Goal: Task Accomplishment & Management: Complete application form

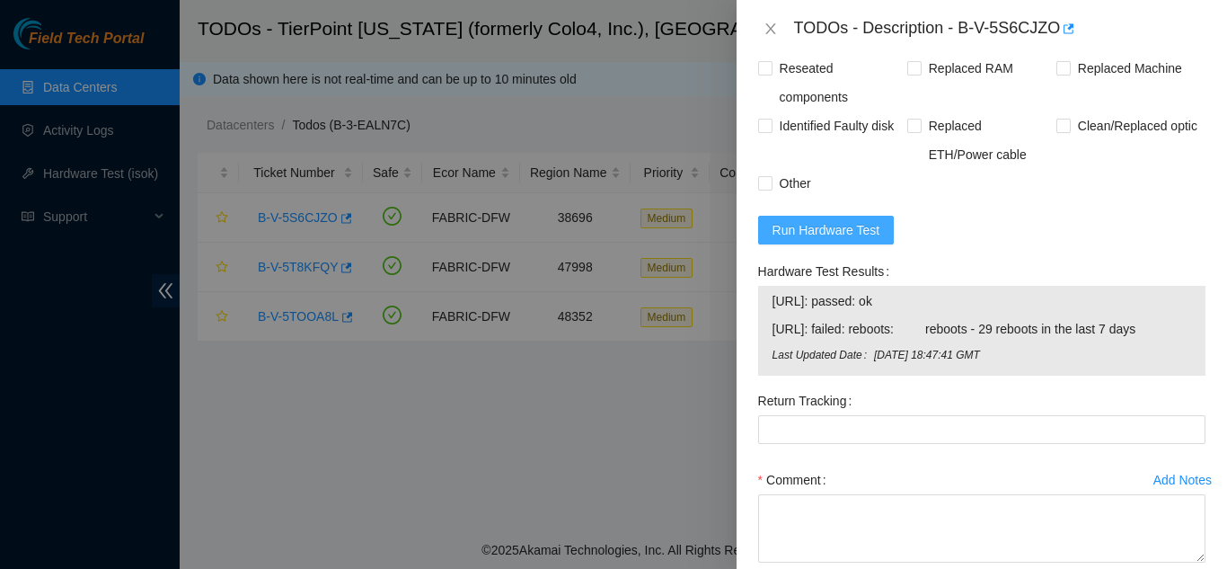
scroll to position [1796, 0]
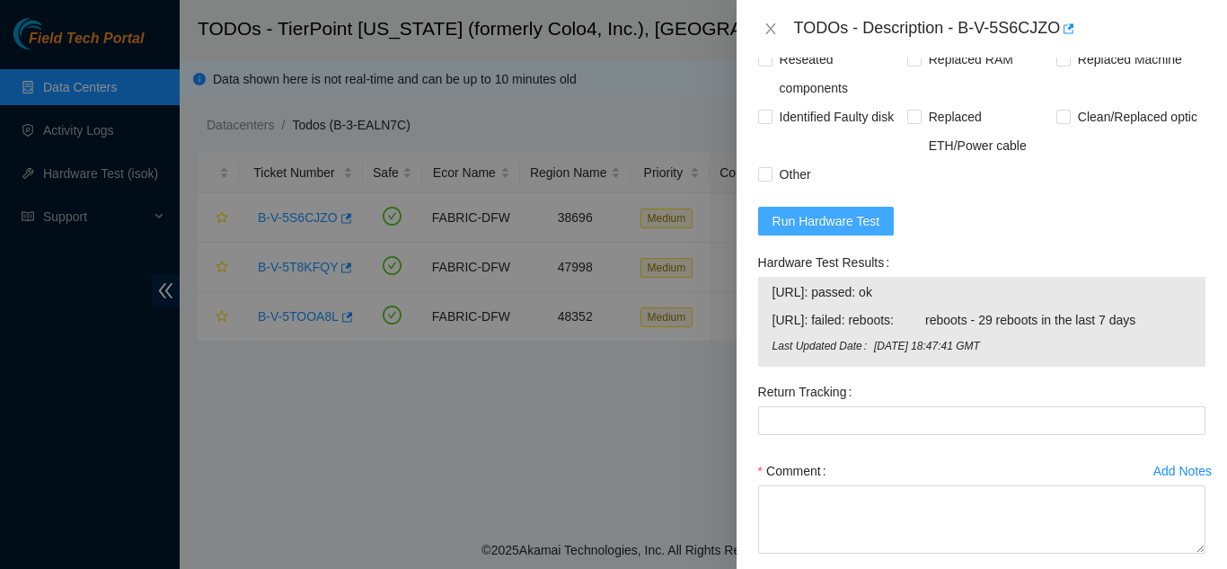
click at [835, 222] on span "Run Hardware Test" at bounding box center [826, 221] width 108 height 20
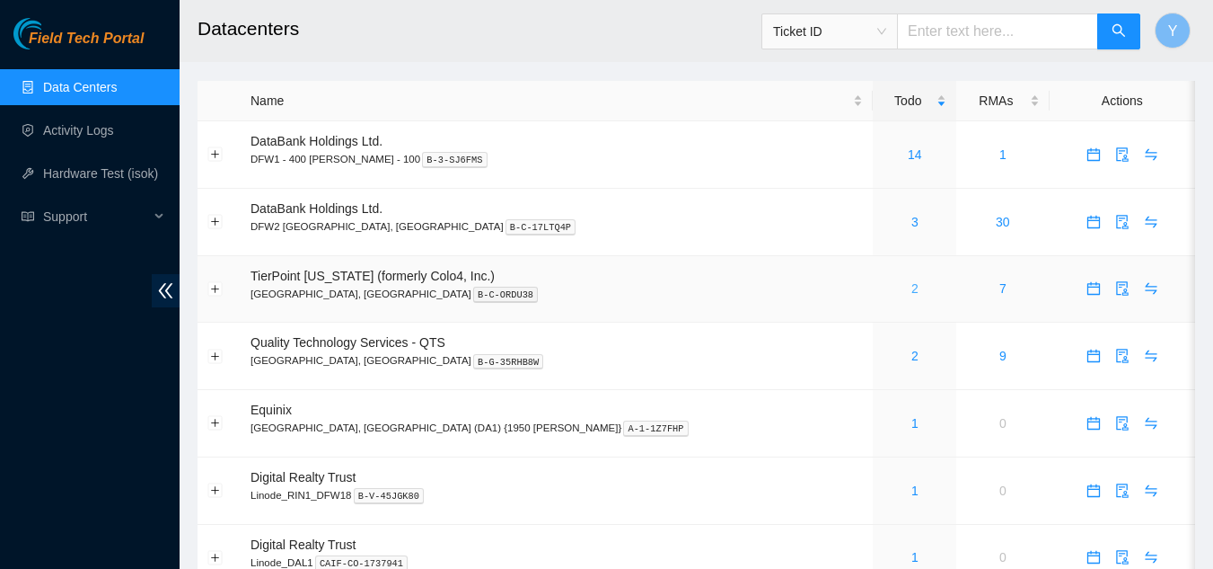
click at [912, 281] on link "2" at bounding box center [915, 288] width 7 height 14
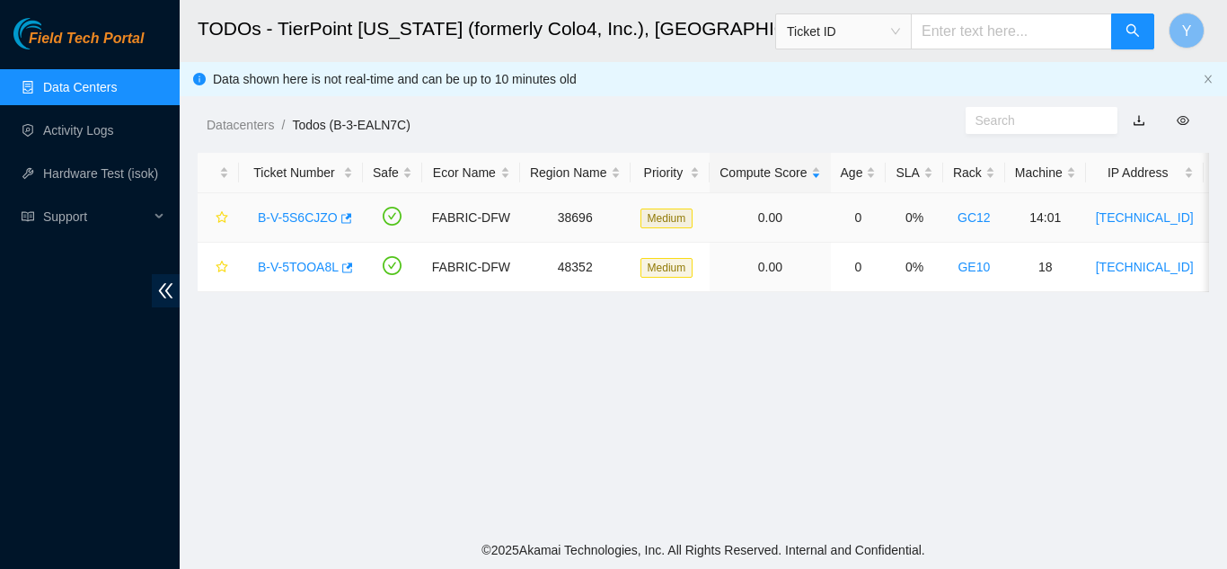
click at [300, 217] on link "B-V-5S6CJZO" at bounding box center [298, 217] width 80 height 14
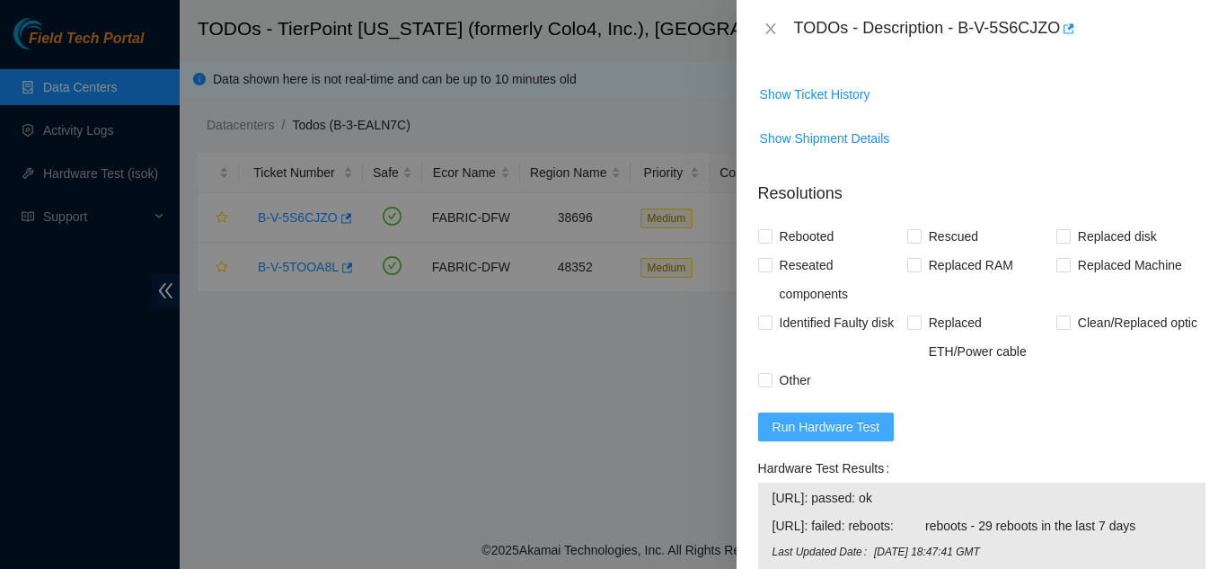
scroll to position [1617, 0]
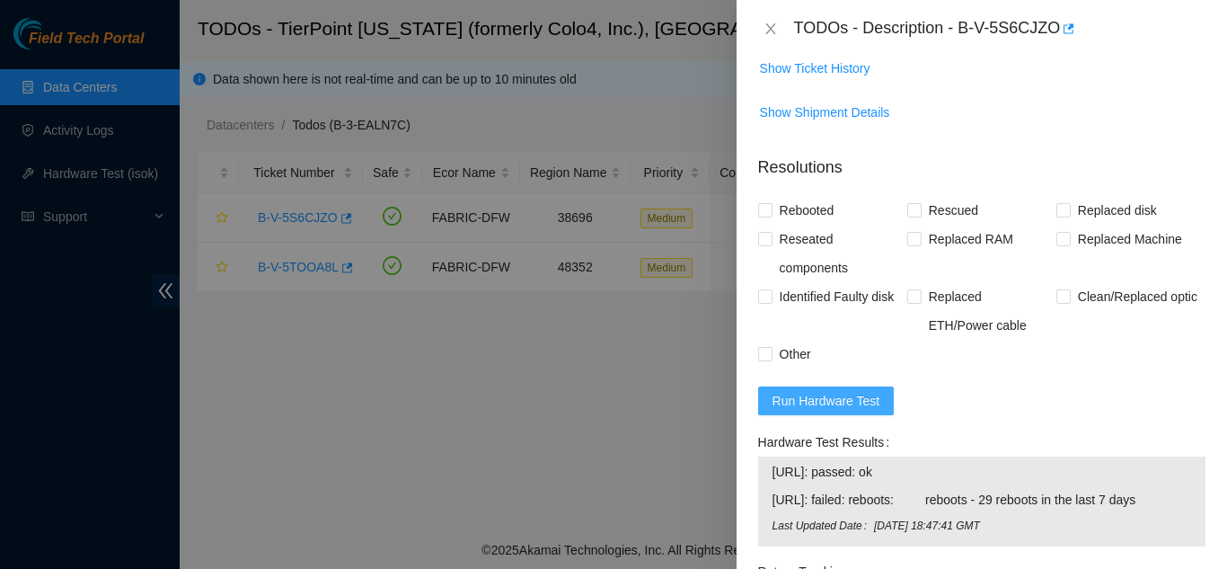
click at [843, 404] on span "Run Hardware Test" at bounding box center [826, 401] width 108 height 20
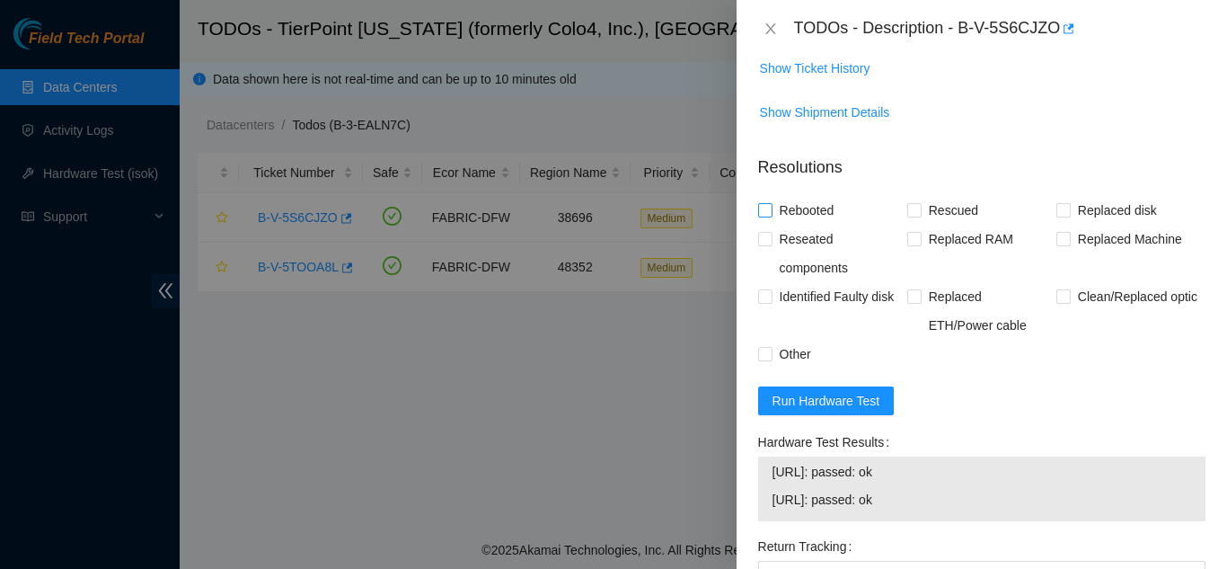
click at [770, 207] on input "Rebooted" at bounding box center [764, 209] width 13 height 13
checkbox input "true"
click at [915, 207] on span at bounding box center [914, 210] width 14 height 14
click at [915, 207] on input "Rescued" at bounding box center [913, 209] width 13 height 13
checkbox input "true"
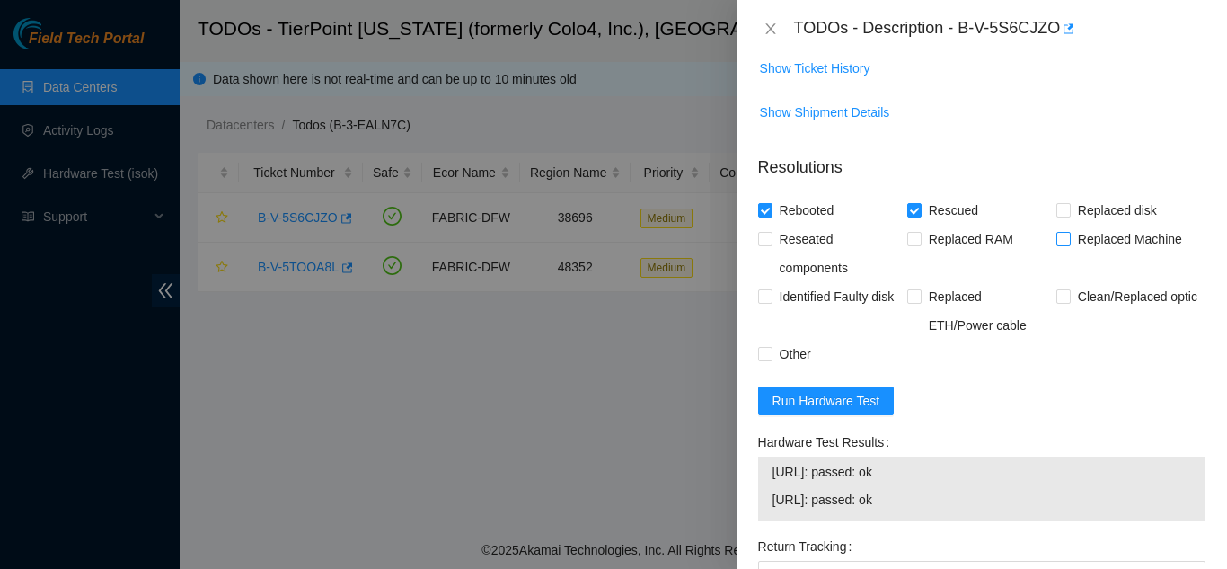
click at [1056, 242] on input "Replaced Machine" at bounding box center [1062, 238] width 13 height 13
checkbox input "true"
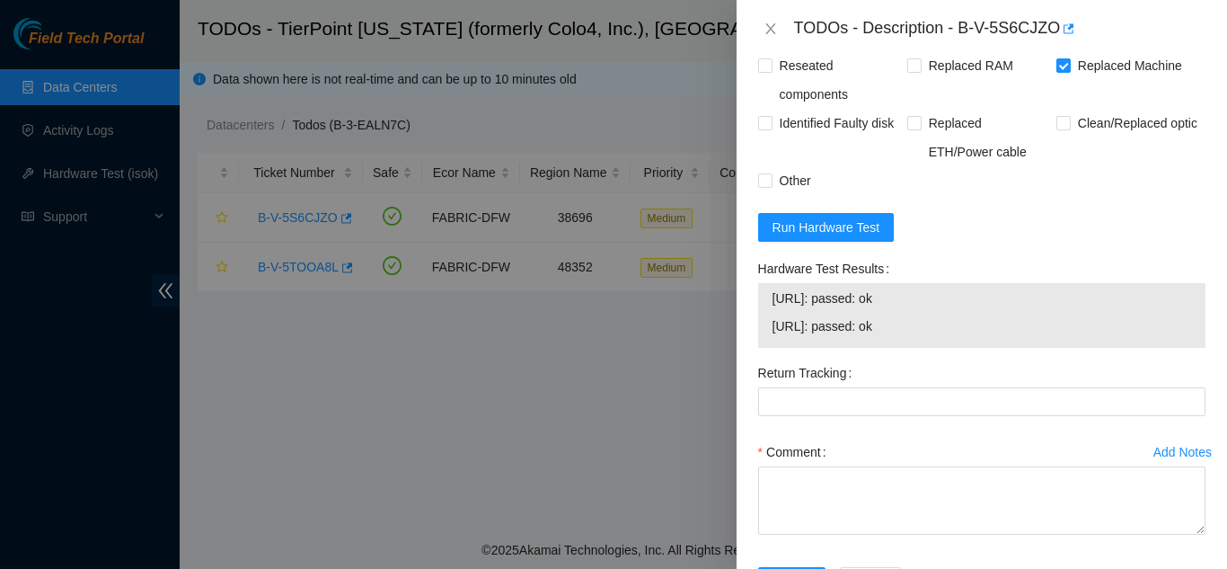
scroll to position [1796, 0]
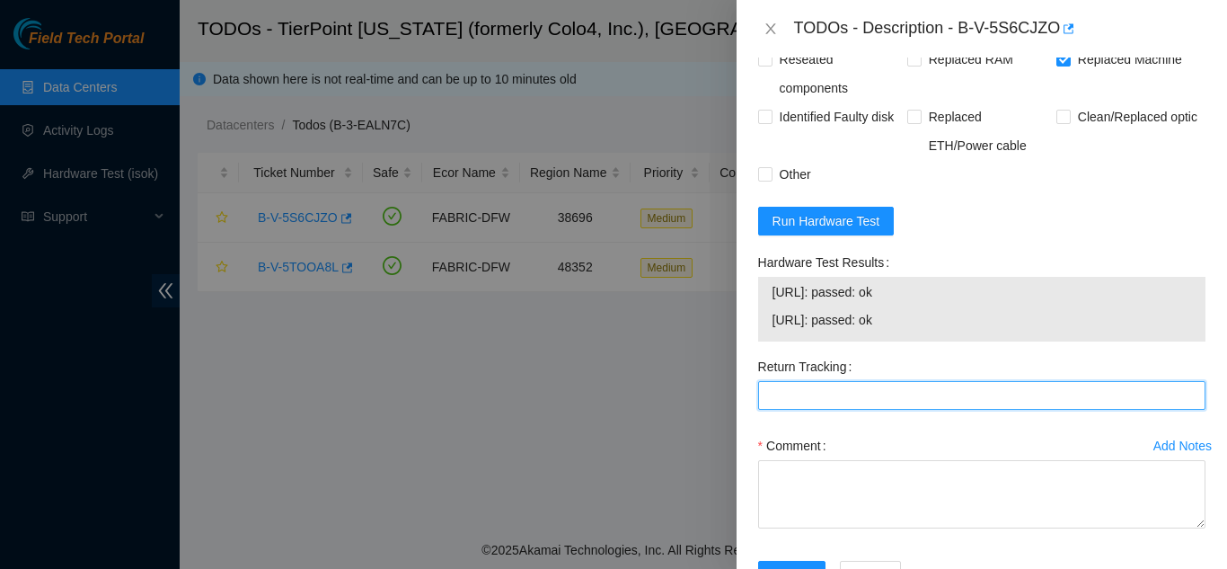
click at [834, 404] on Tracking "Return Tracking" at bounding box center [981, 395] width 447 height 29
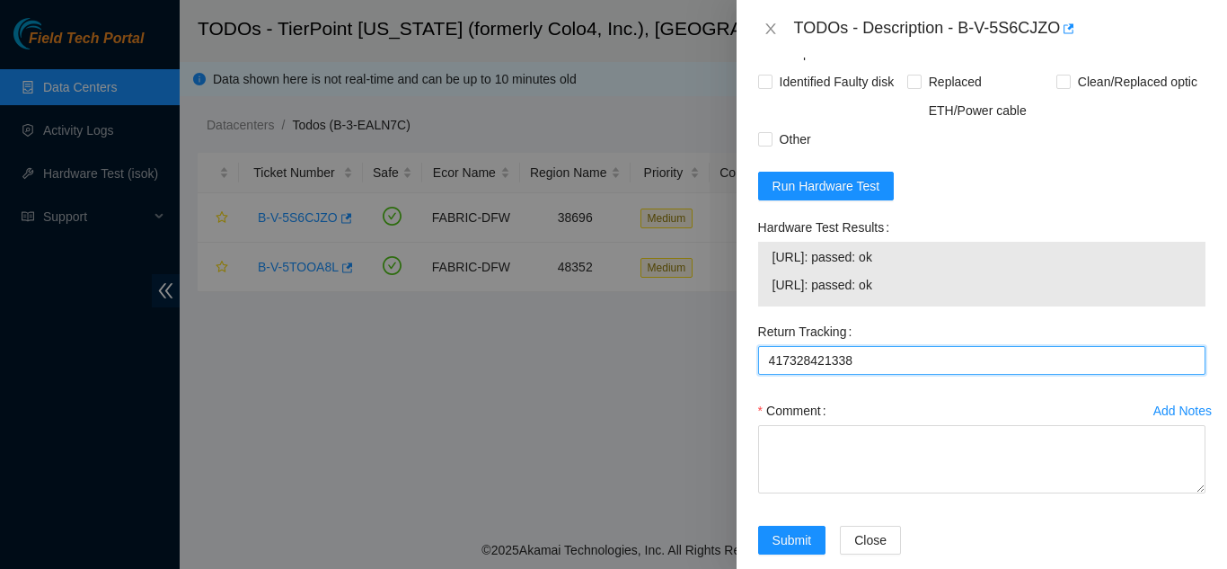
scroll to position [1860, 0]
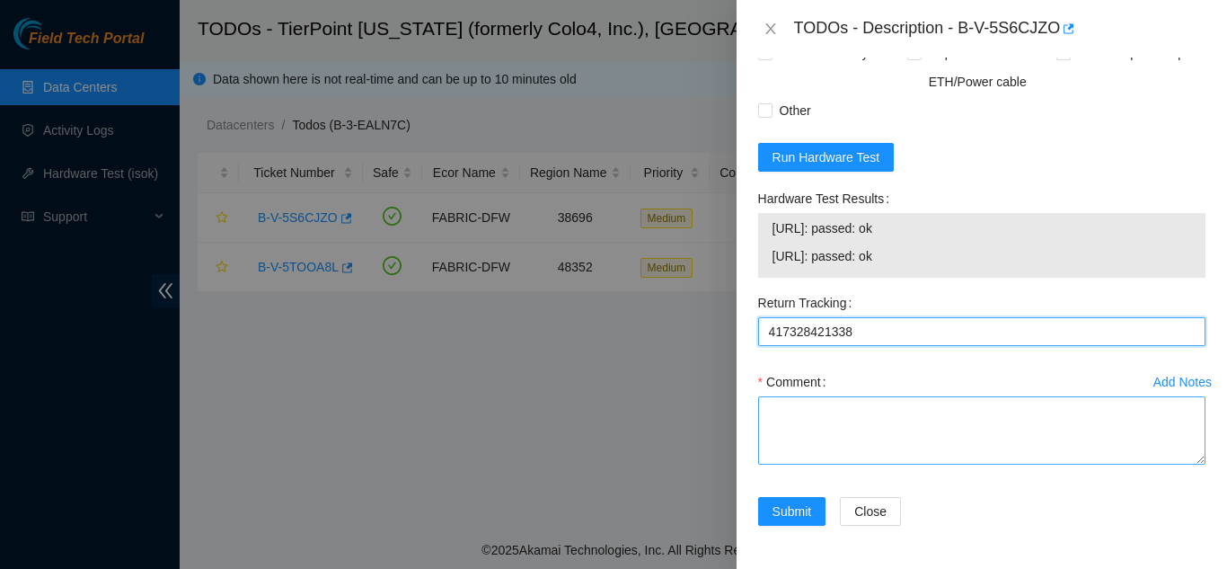
type Tracking "417328421338"
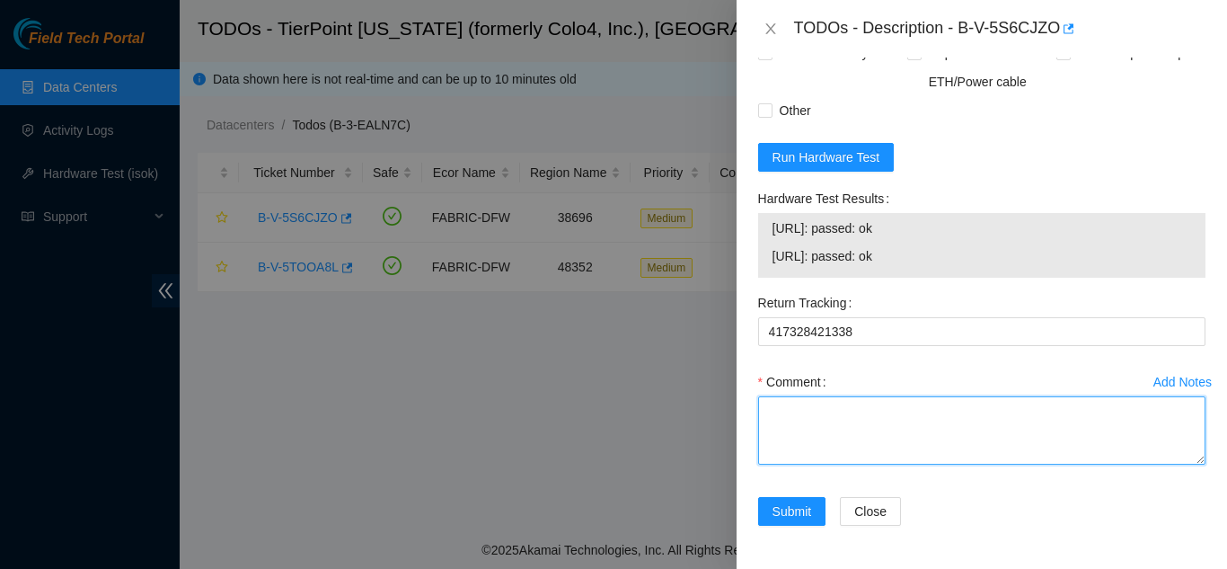
click at [809, 419] on textarea "Comment" at bounding box center [981, 430] width 447 height 68
paste textarea "Shut down machine properly, located faulty disk and replaced with new disk (S/N…"
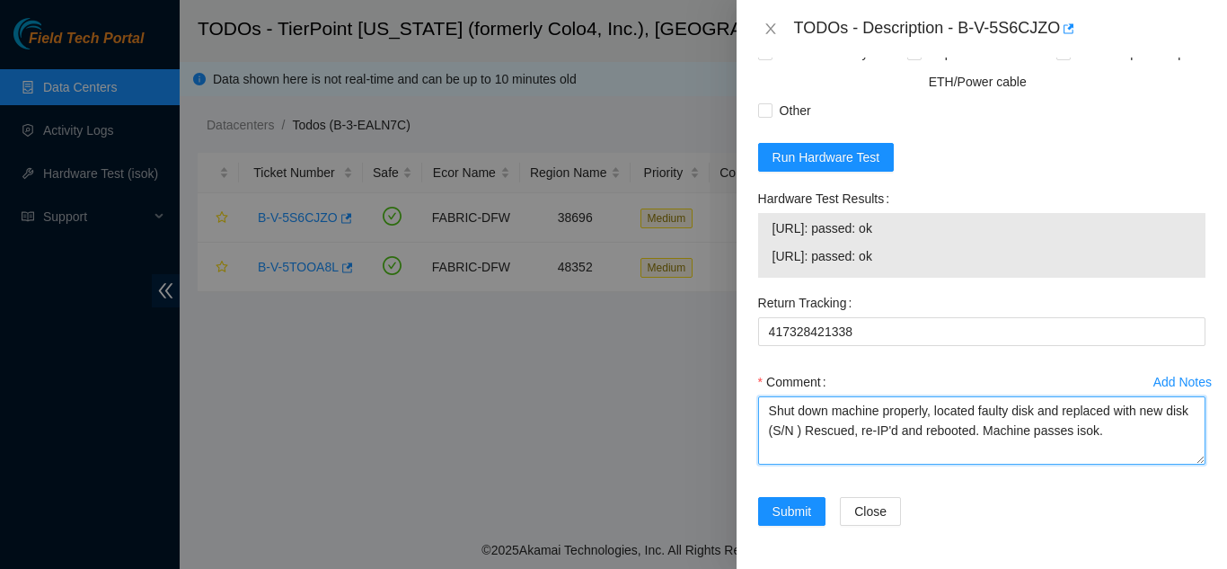
click at [823, 434] on textarea "Shut down machine properly, located faulty disk and replaced with new disk (S/N…" at bounding box center [981, 430] width 447 height 68
paste textarea "MX-2027-1287"
click at [1037, 413] on textarea "Shut down machine properly, located faulty disk and replaced with new disk (MX-…" at bounding box center [981, 430] width 447 height 68
type textarea "Shut down machine properly, located faulty machine and replaced with new machin…"
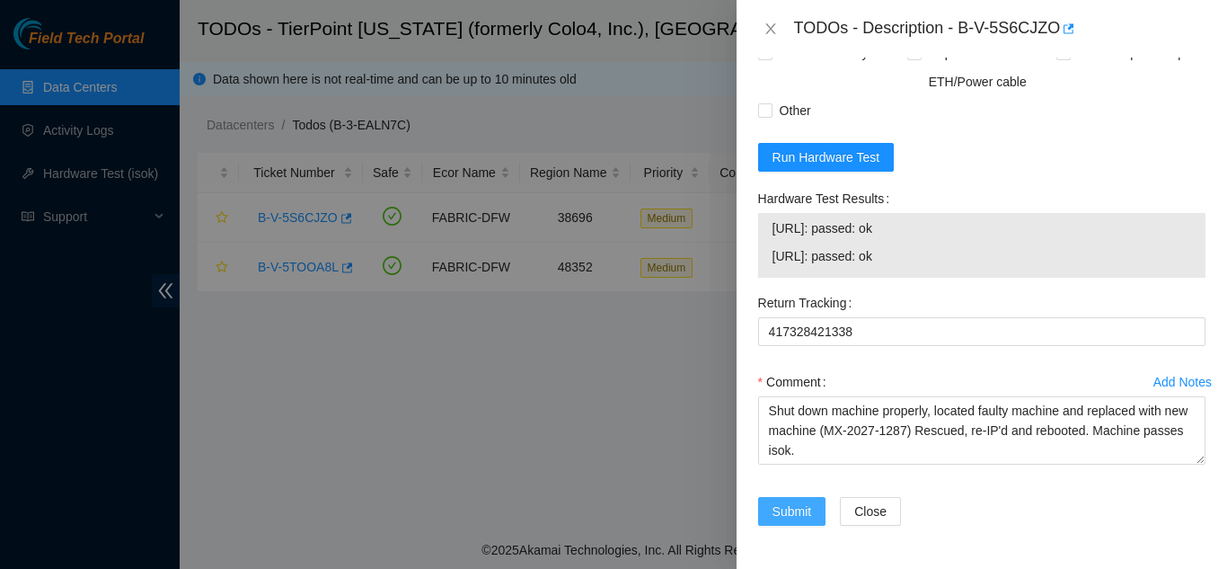
click at [785, 509] on span "Submit" at bounding box center [792, 511] width 40 height 20
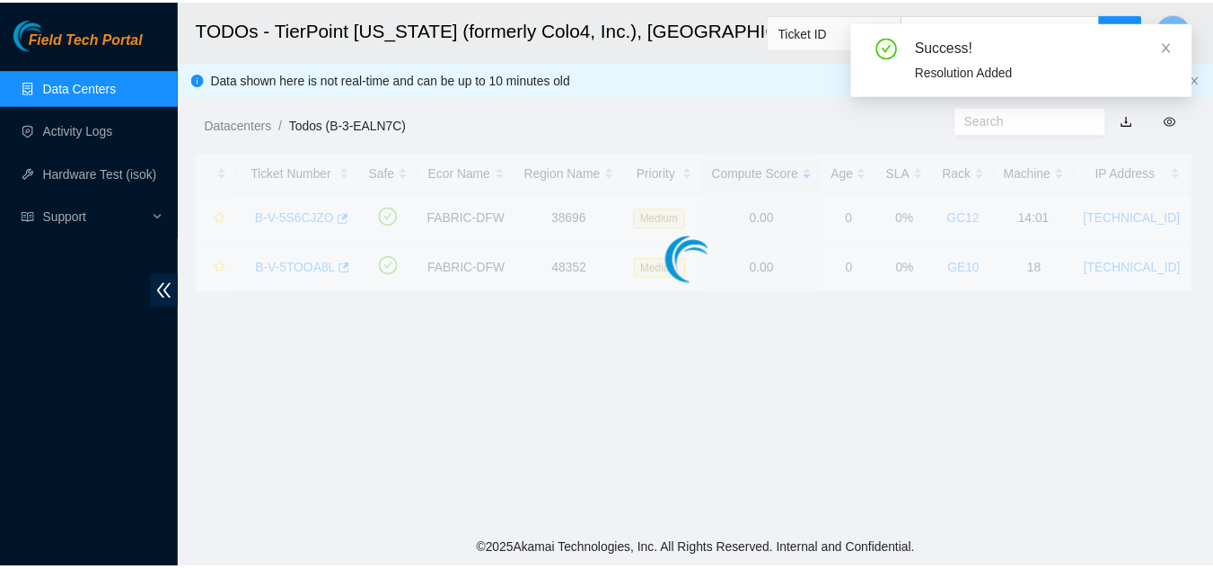
scroll to position [551, 0]
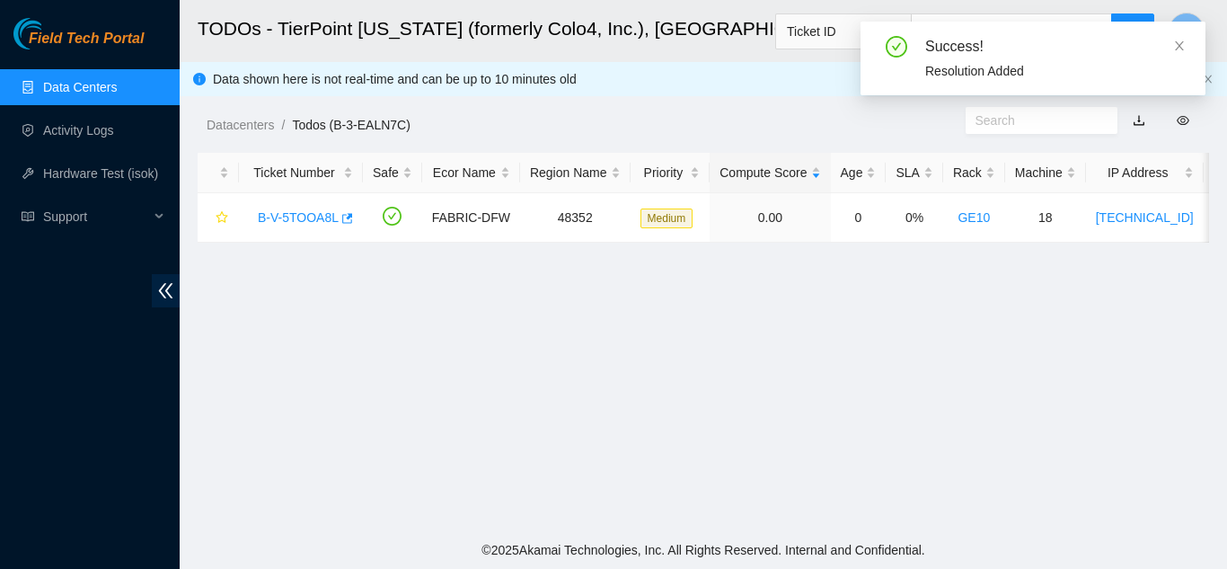
click at [104, 84] on link "Data Centers" at bounding box center [80, 87] width 74 height 14
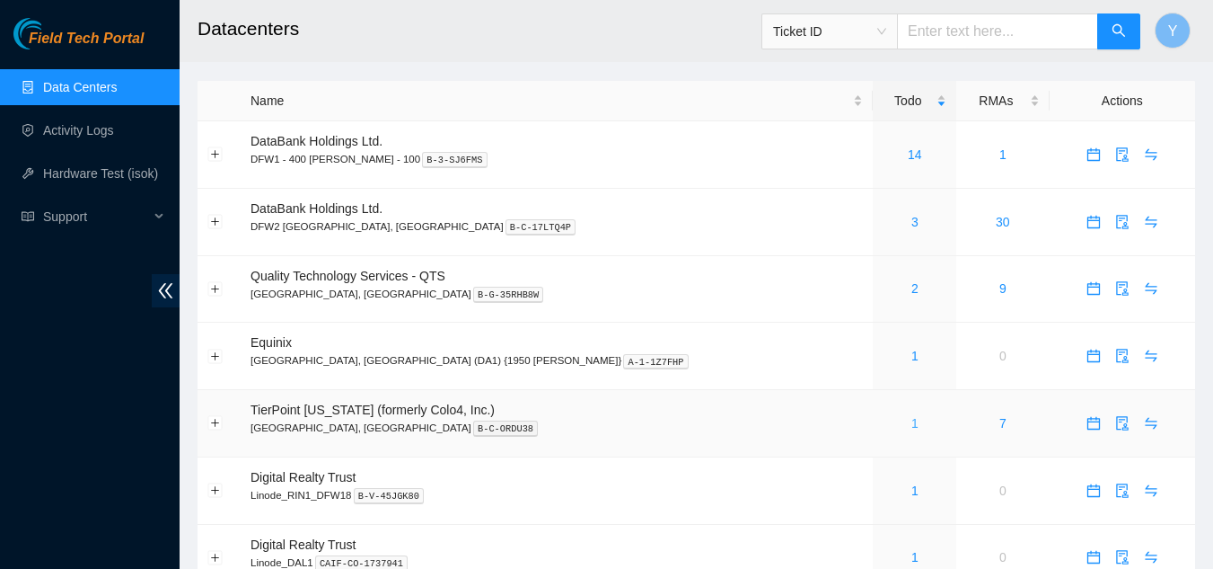
click at [912, 418] on link "1" at bounding box center [915, 423] width 7 height 14
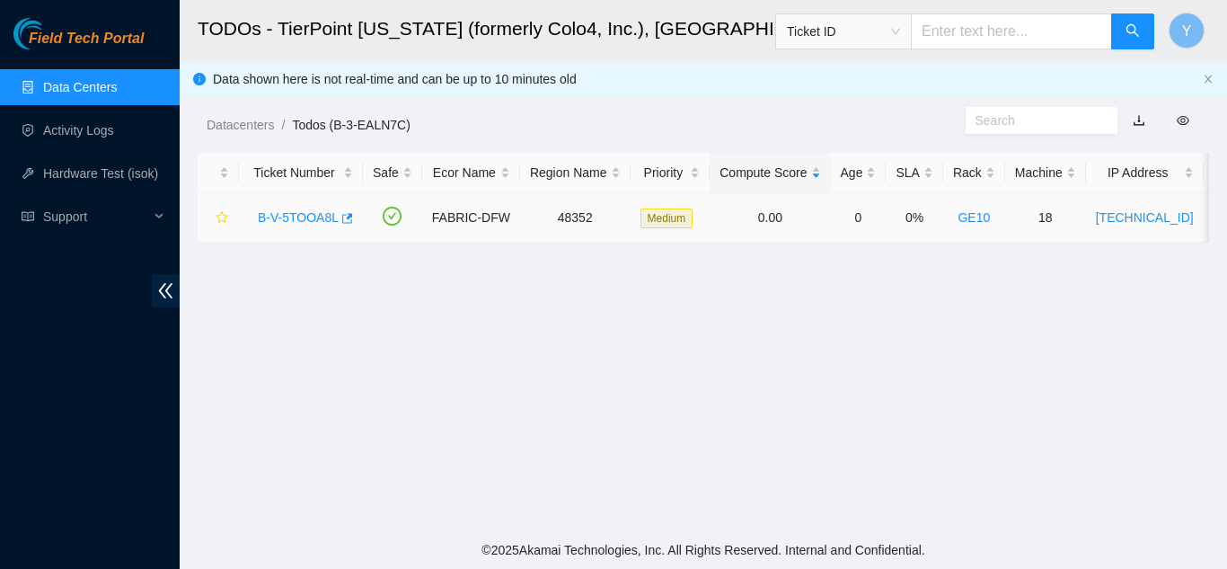
click at [304, 217] on link "B-V-5TOOA8L" at bounding box center [298, 217] width 81 height 14
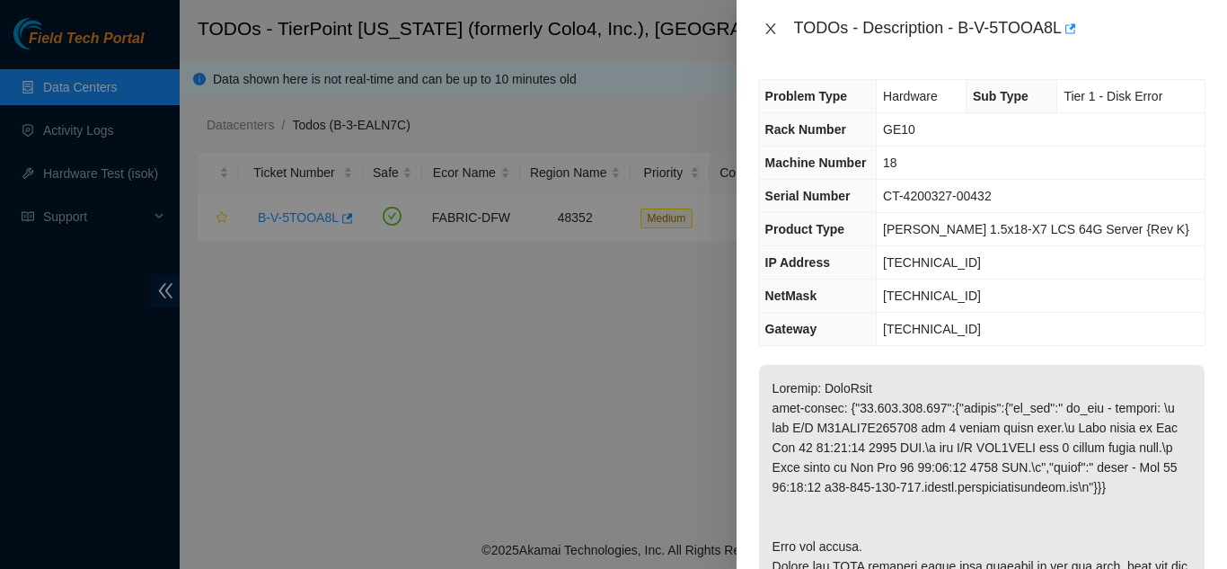
click at [767, 29] on icon "close" at bounding box center [770, 29] width 14 height 14
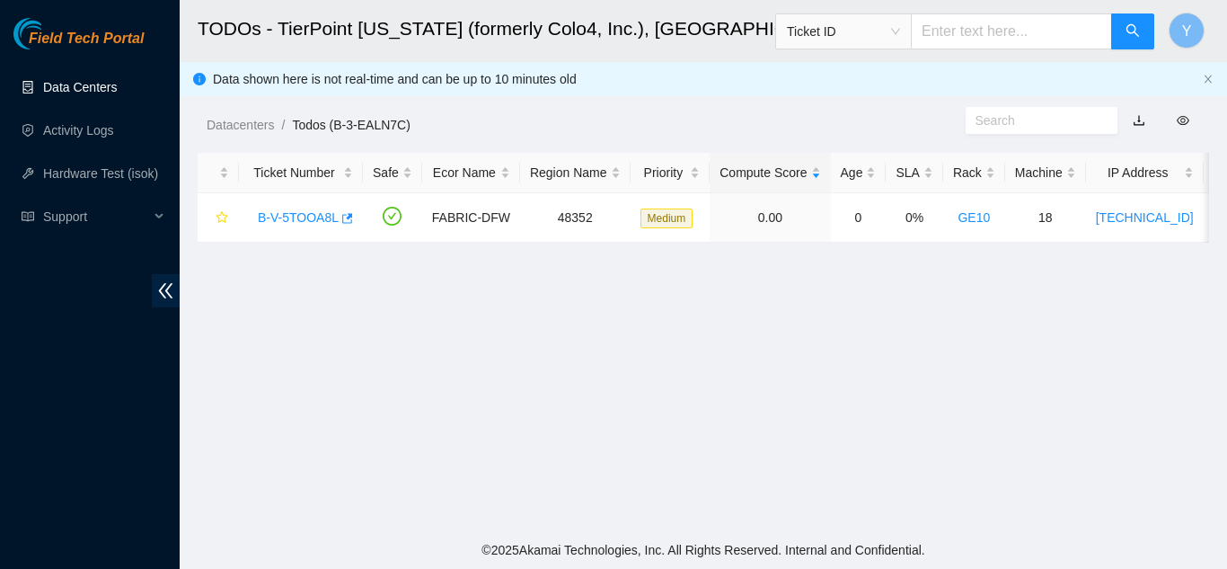
click at [101, 92] on link "Data Centers" at bounding box center [80, 87] width 74 height 14
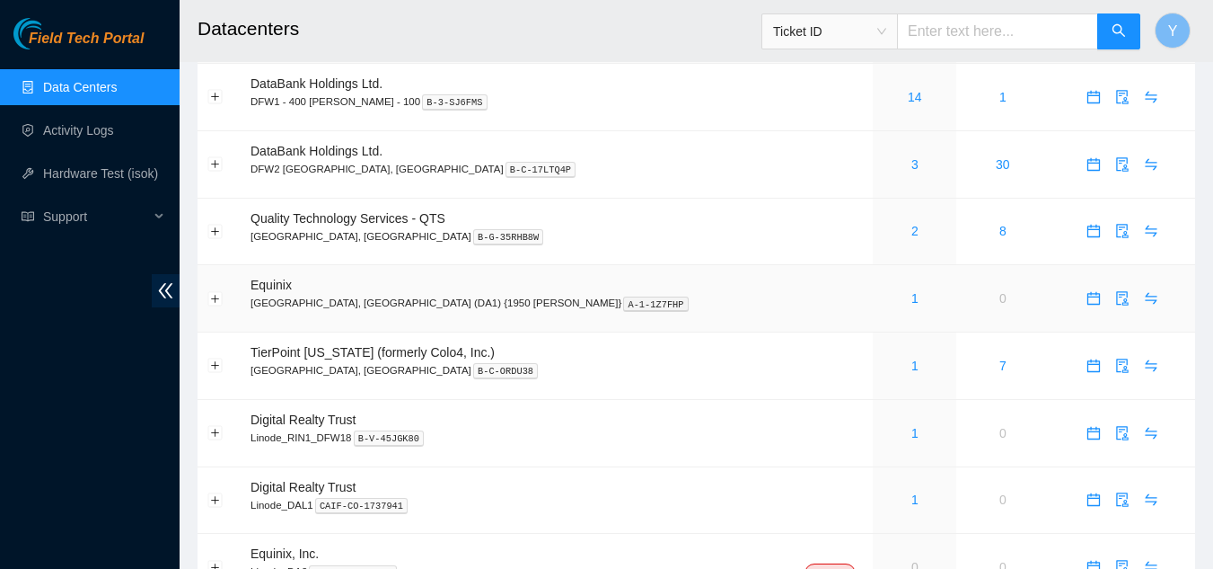
scroll to position [90, 0]
